Goal: Task Accomplishment & Management: Understand process/instructions

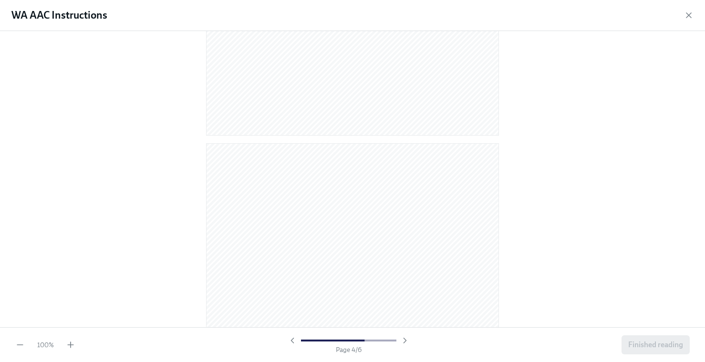
scroll to position [1472, 0]
click at [691, 15] on icon "button" at bounding box center [689, 15] width 10 height 10
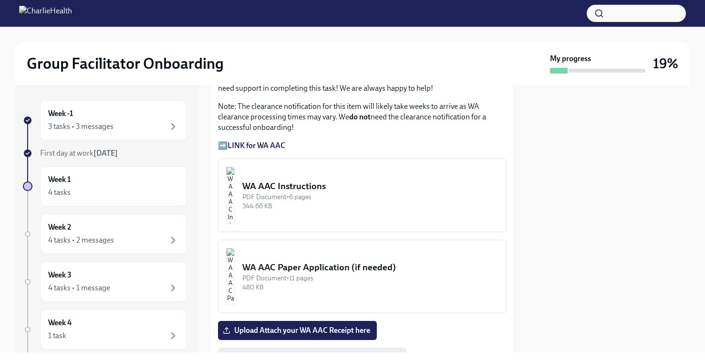
scroll to position [842, 0]
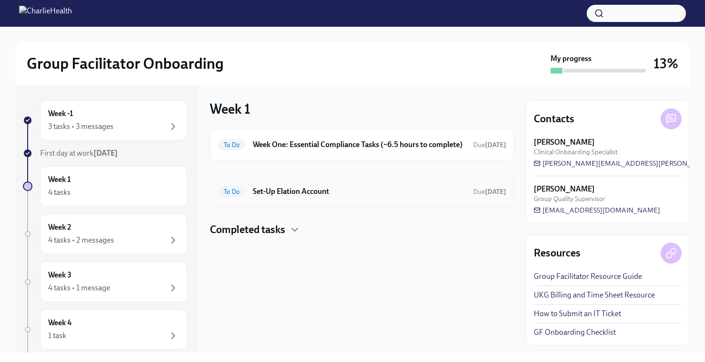
click at [302, 197] on h6 "Set-Up Elation Account" at bounding box center [359, 191] width 213 height 10
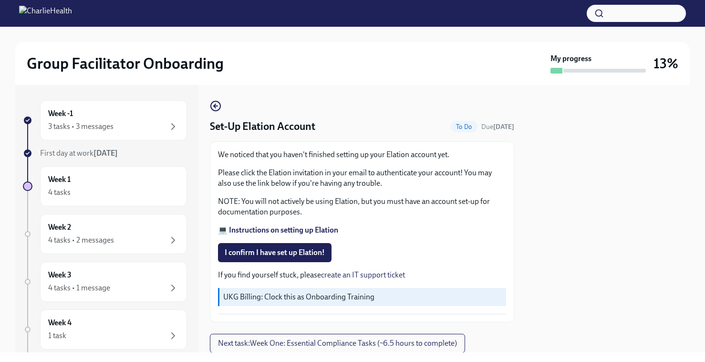
scroll to position [31, 0]
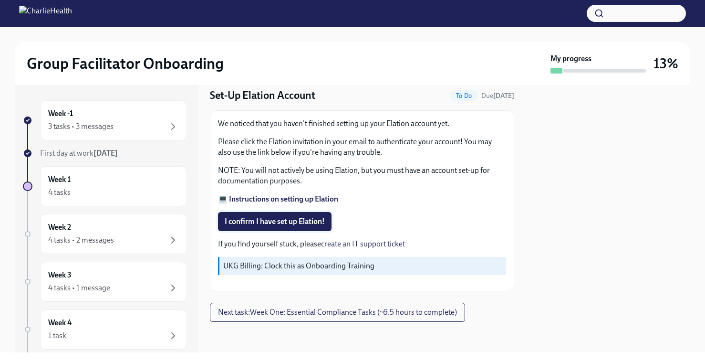
click at [302, 219] on span "I confirm I have set up Elation!" at bounding box center [275, 222] width 100 height 10
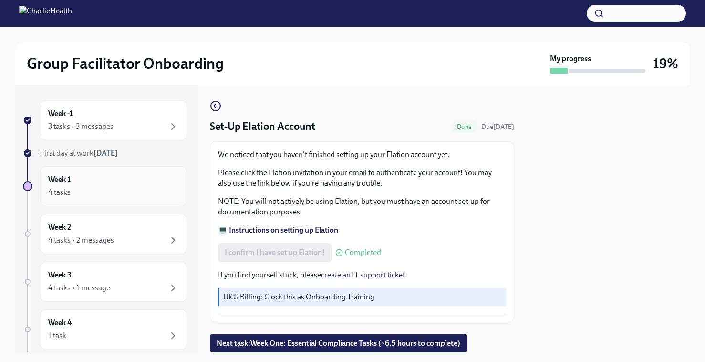
click at [107, 176] on div "Week 1 4 tasks" at bounding box center [113, 186] width 131 height 24
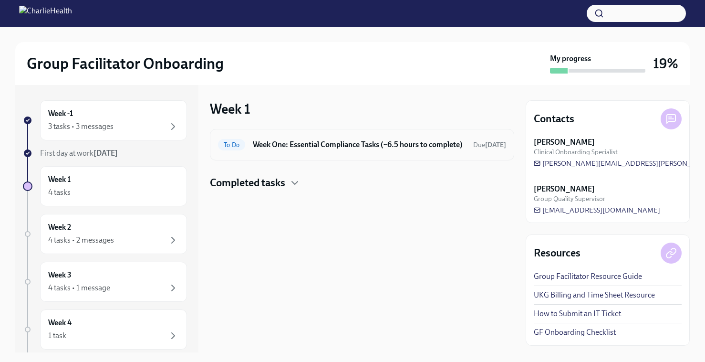
click at [279, 150] on h6 "Week One: Essential Compliance Tasks (~6.5 hours to complete)" at bounding box center [359, 144] width 213 height 10
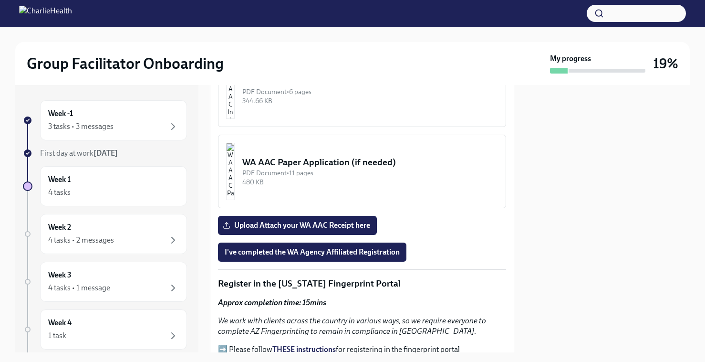
scroll to position [946, 0]
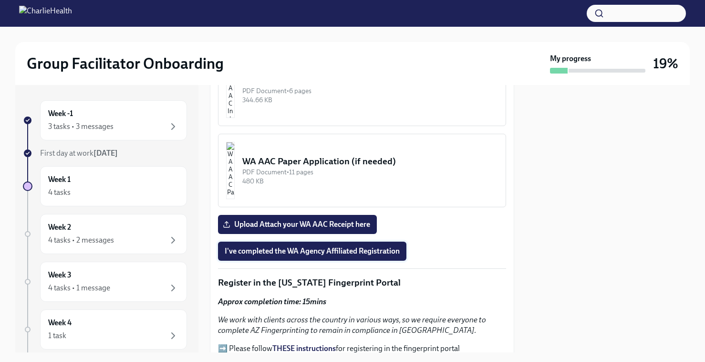
click at [314, 246] on span "I've completed the WA Agency Affiliated Registration" at bounding box center [312, 251] width 175 height 10
